Goal: Task Accomplishment & Management: Complete application form

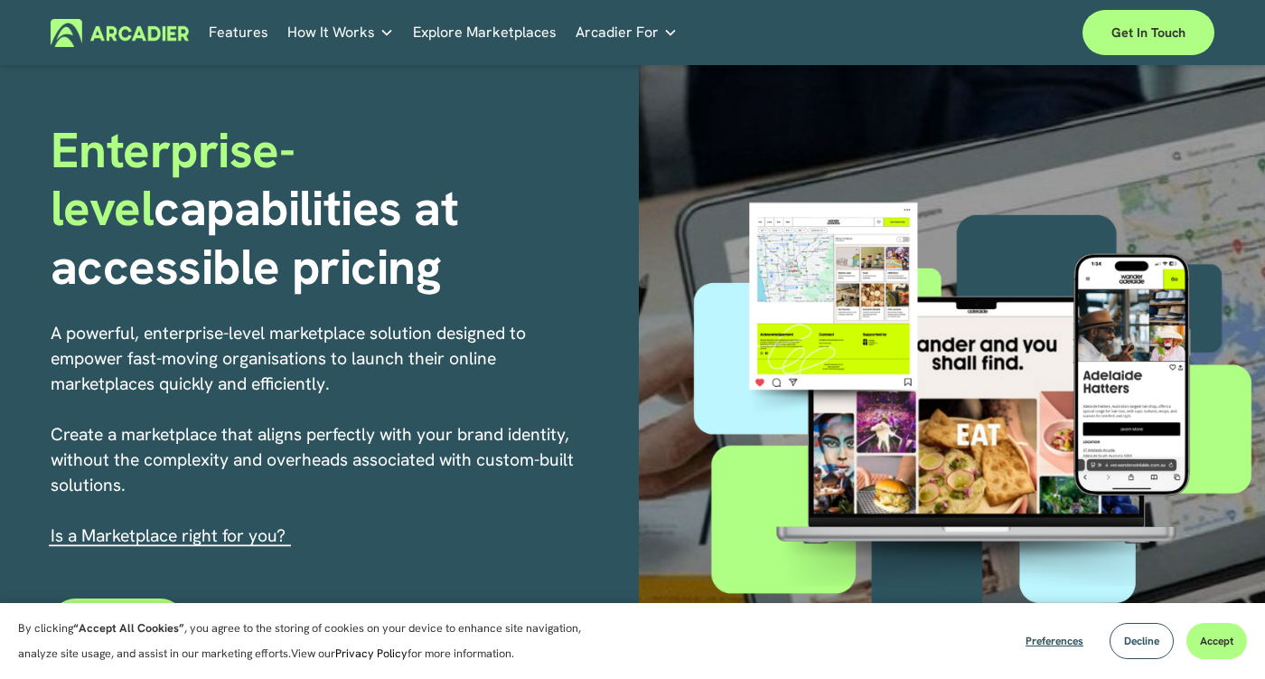
scroll to position [116, 0]
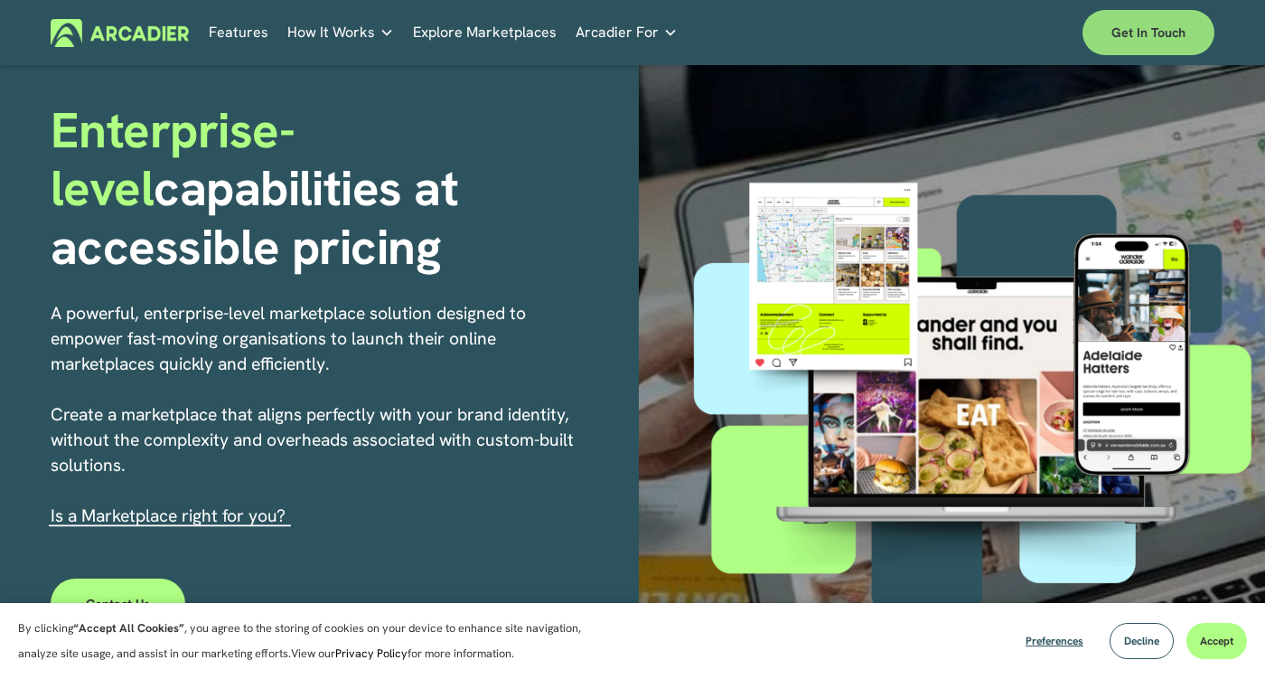
click at [1119, 32] on link "Get in touch" at bounding box center [1149, 32] width 132 height 45
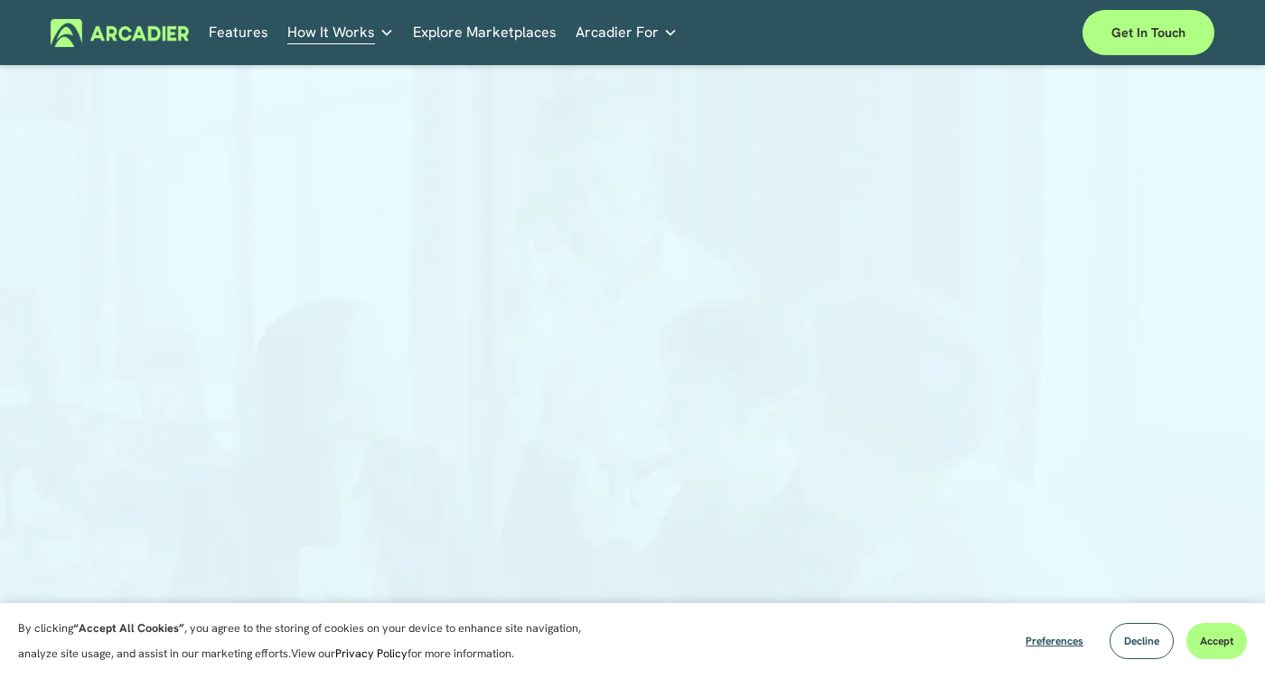
click at [511, 33] on link "Explore Marketplaces" at bounding box center [485, 33] width 144 height 28
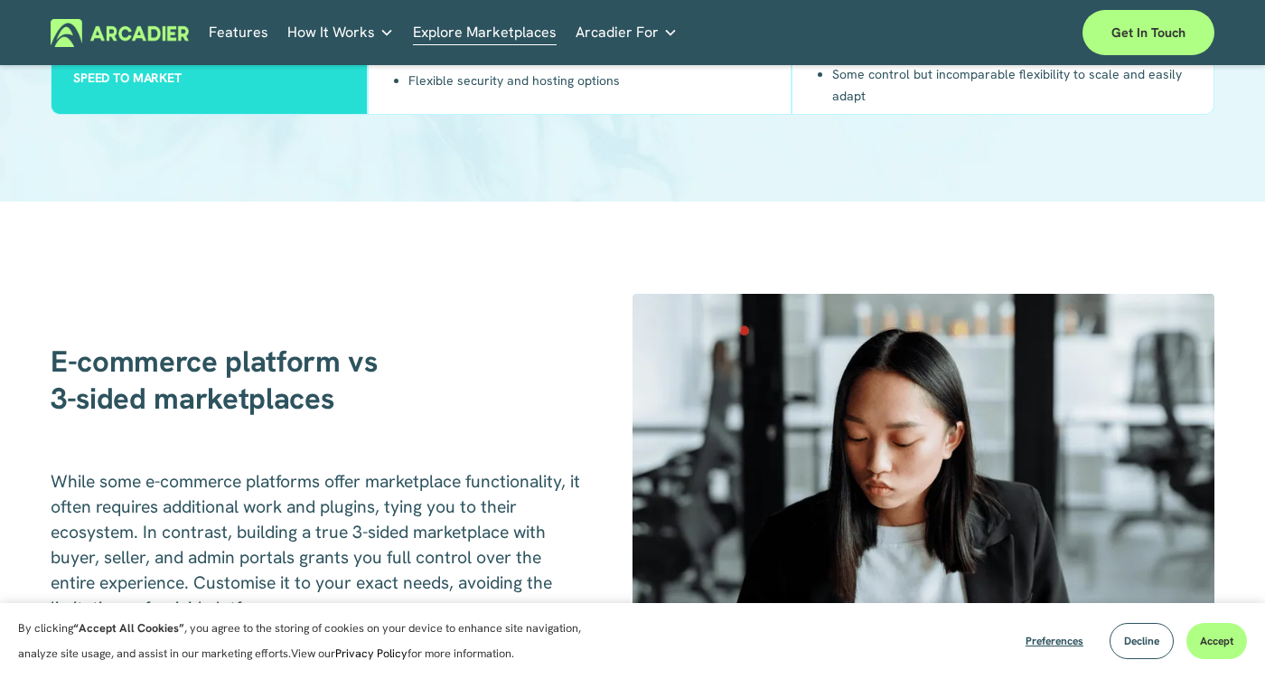
scroll to position [2094, 0]
click at [239, 39] on link "Features" at bounding box center [239, 33] width 60 height 28
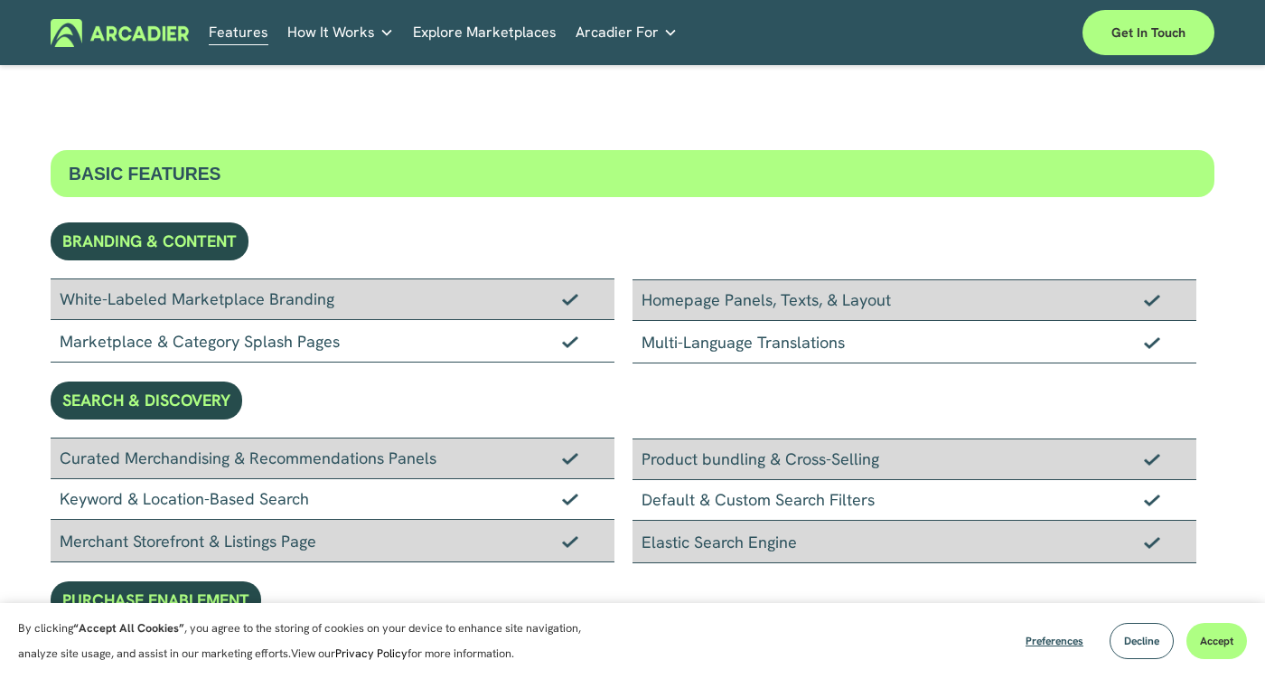
scroll to position [81, 0]
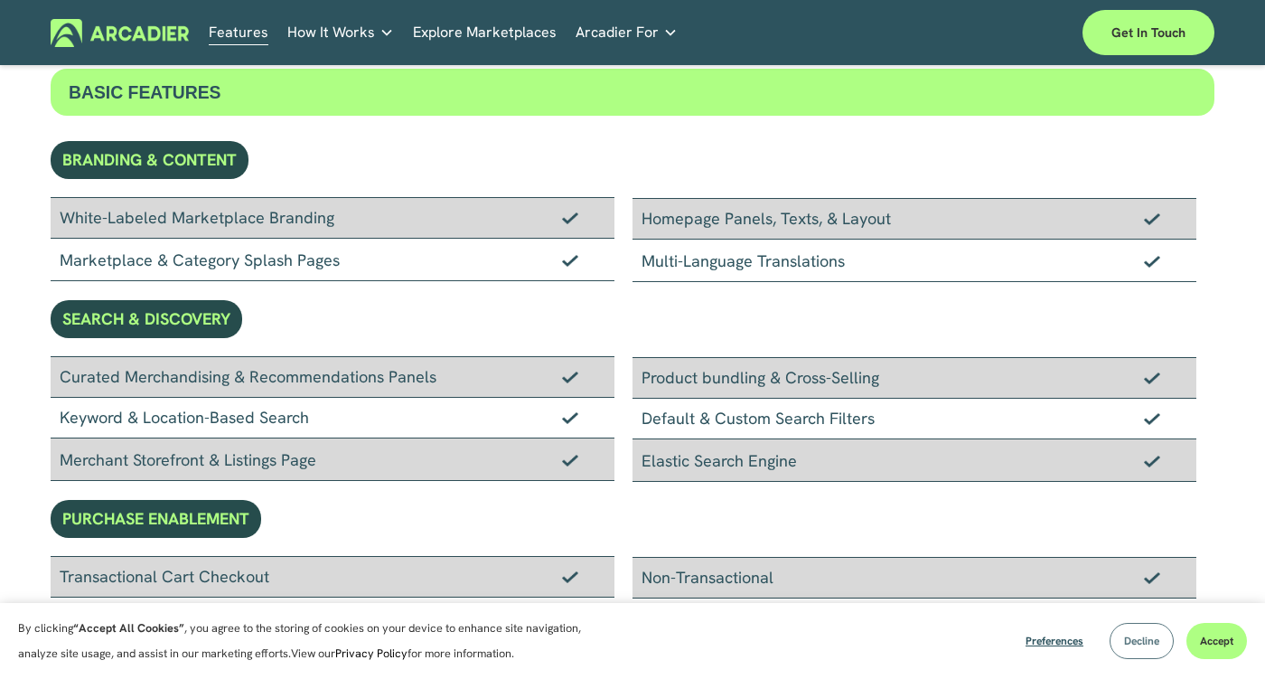
click at [1144, 648] on button "Decline" at bounding box center [1142, 641] width 64 height 36
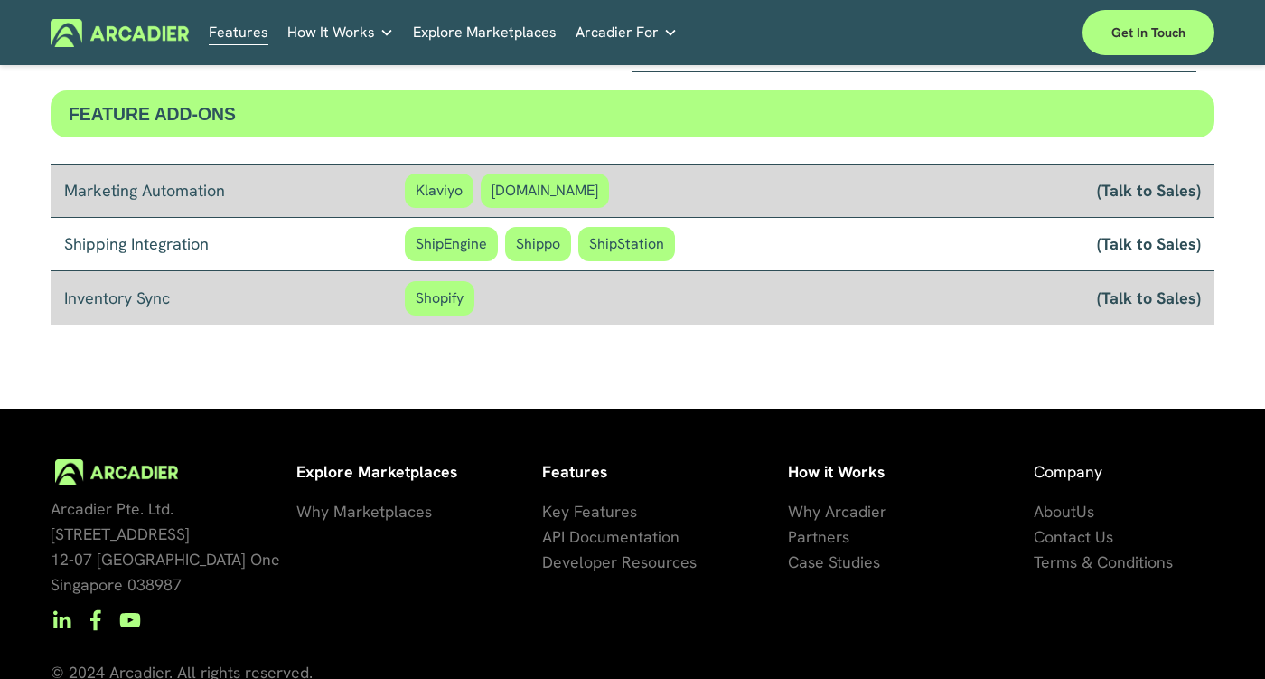
scroll to position [1574, 0]
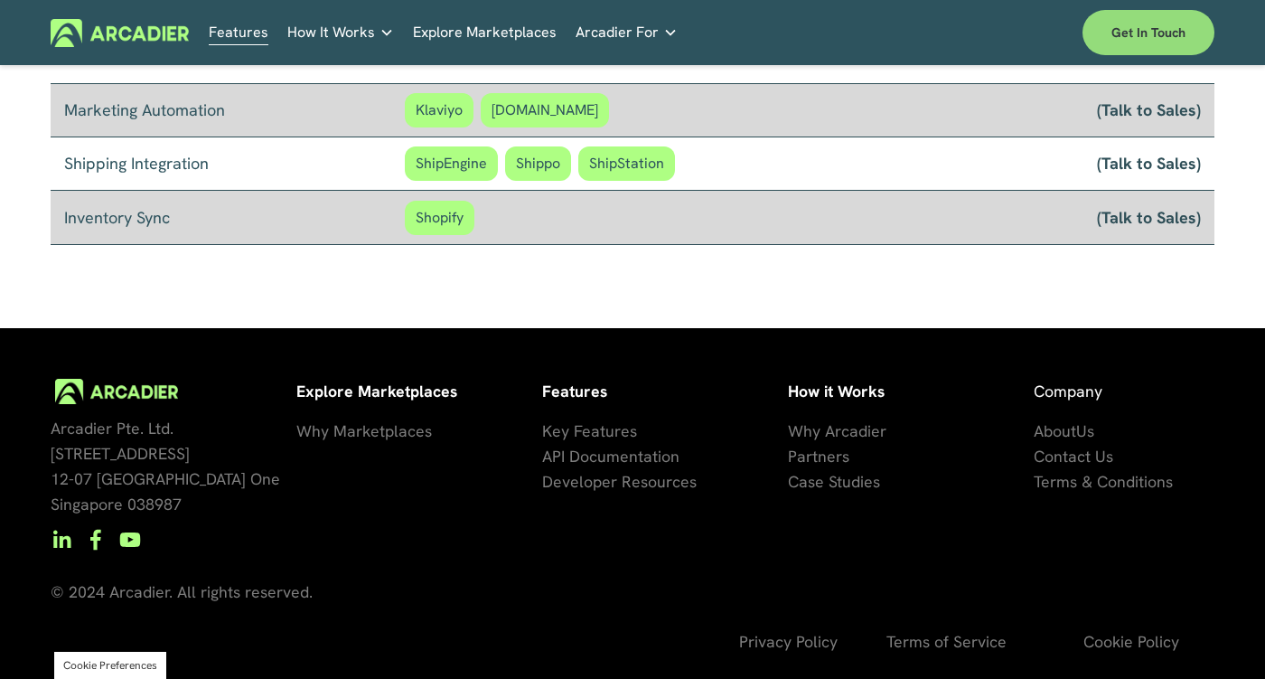
click at [1164, 28] on link "Get in touch" at bounding box center [1149, 32] width 132 height 45
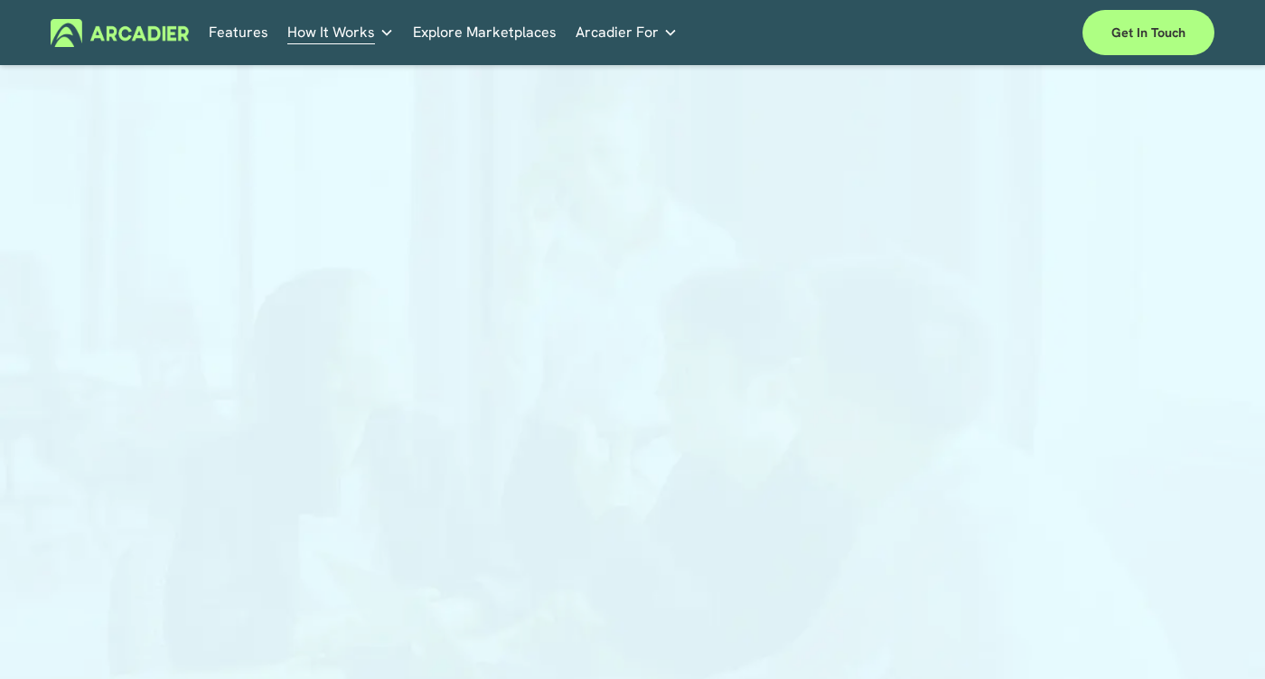
scroll to position [33, 0]
click at [117, 355] on div at bounding box center [632, 388] width 1265 height 676
